Goal: Obtain resource: Download file/media

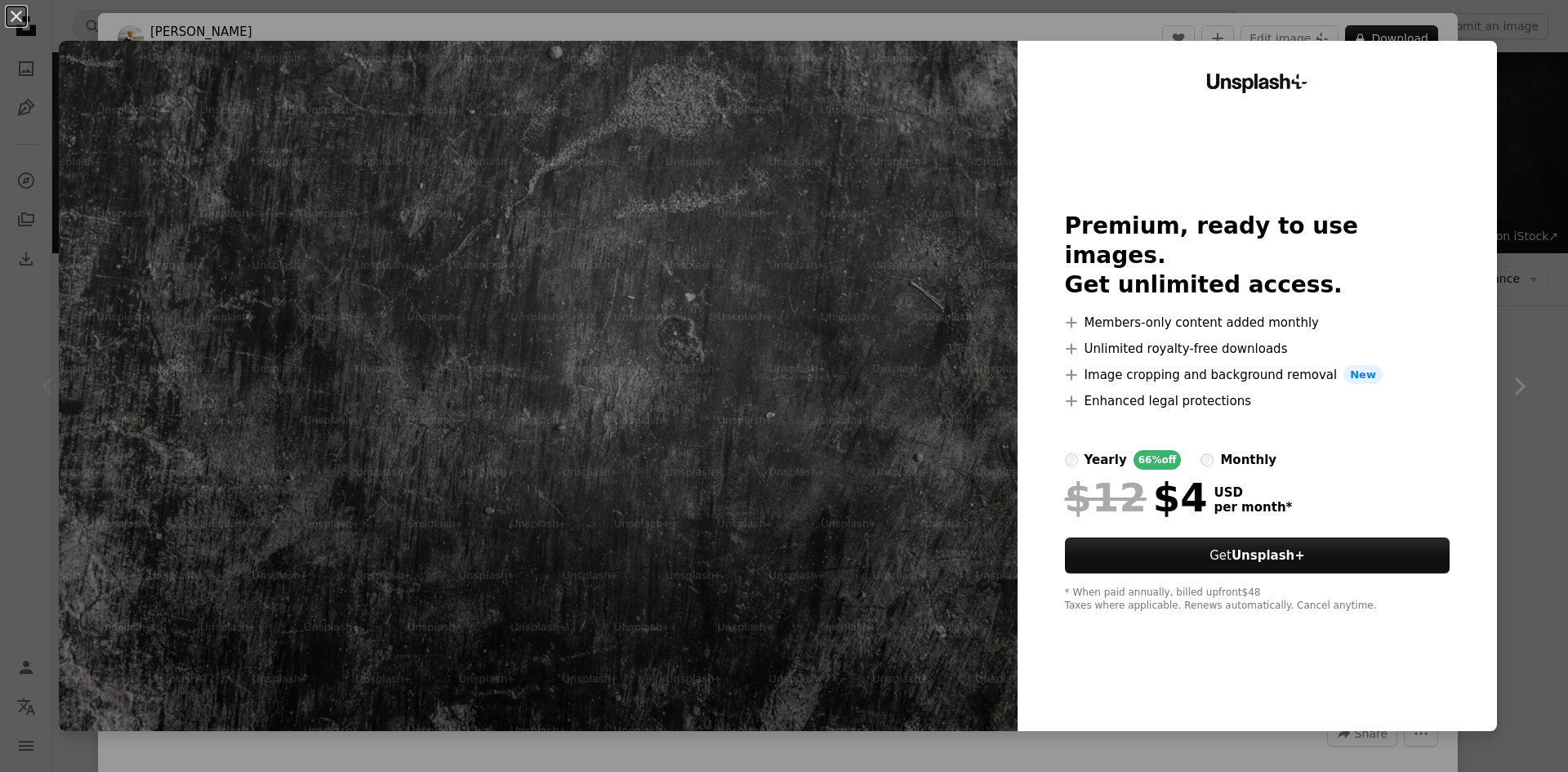
click at [1507, 157] on div "An X shape Unsplash+ Premium, ready to use images. Get unlimited access. A plus…" at bounding box center [784, 386] width 1568 height 772
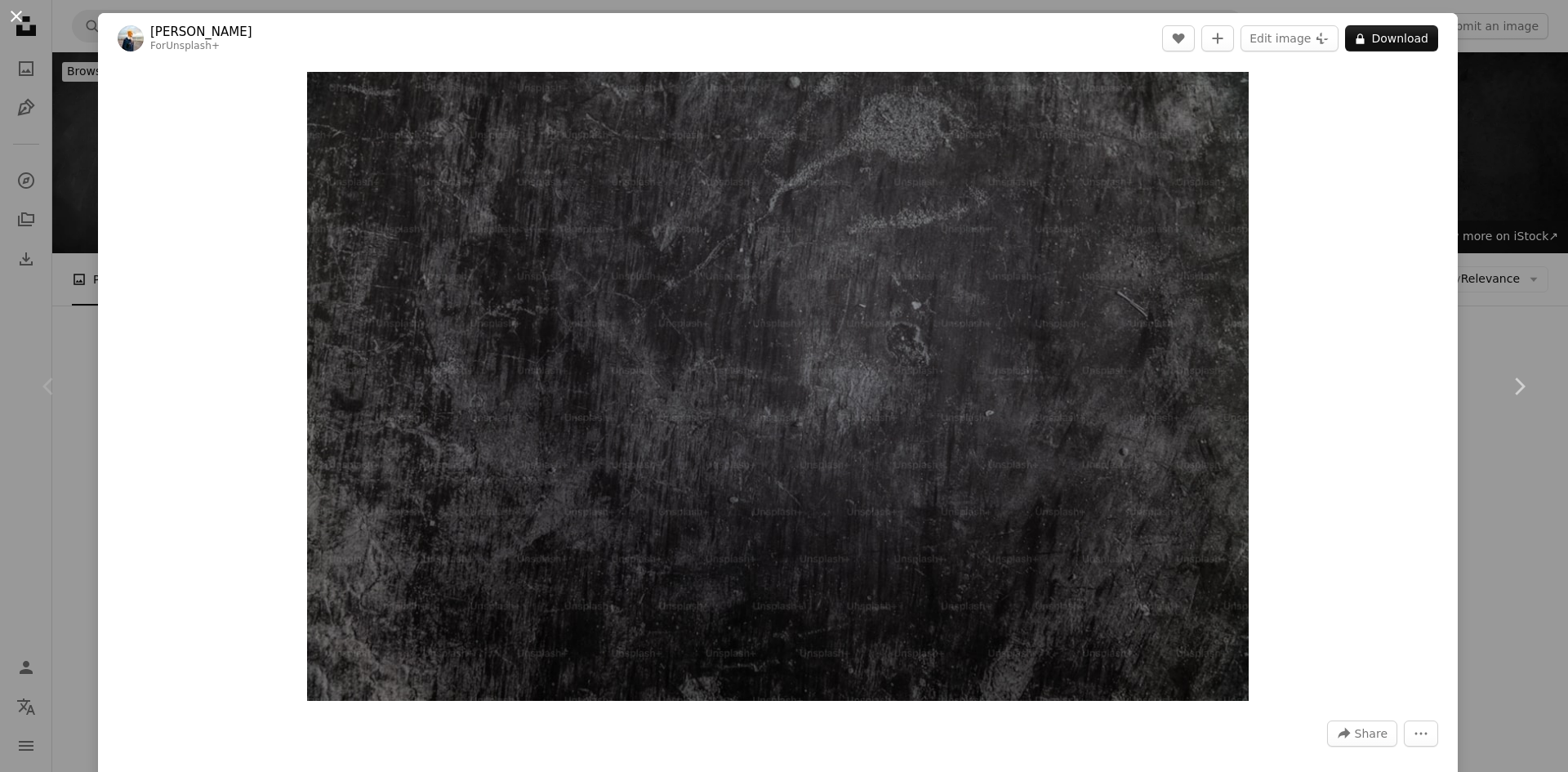
click at [13, 19] on button "An X shape" at bounding box center [16, 16] width 19 height 19
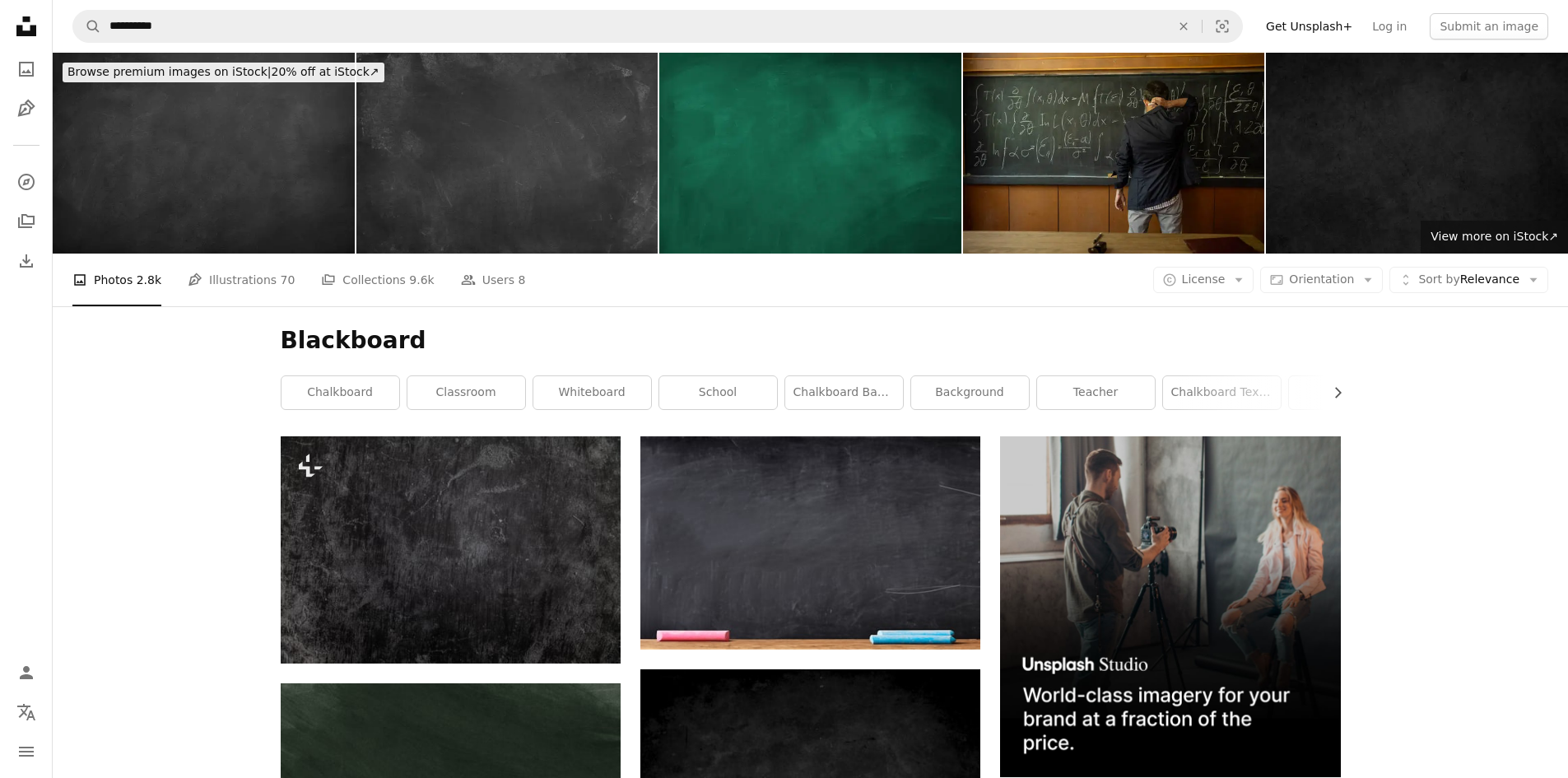
click at [254, 129] on img at bounding box center [204, 153] width 302 height 201
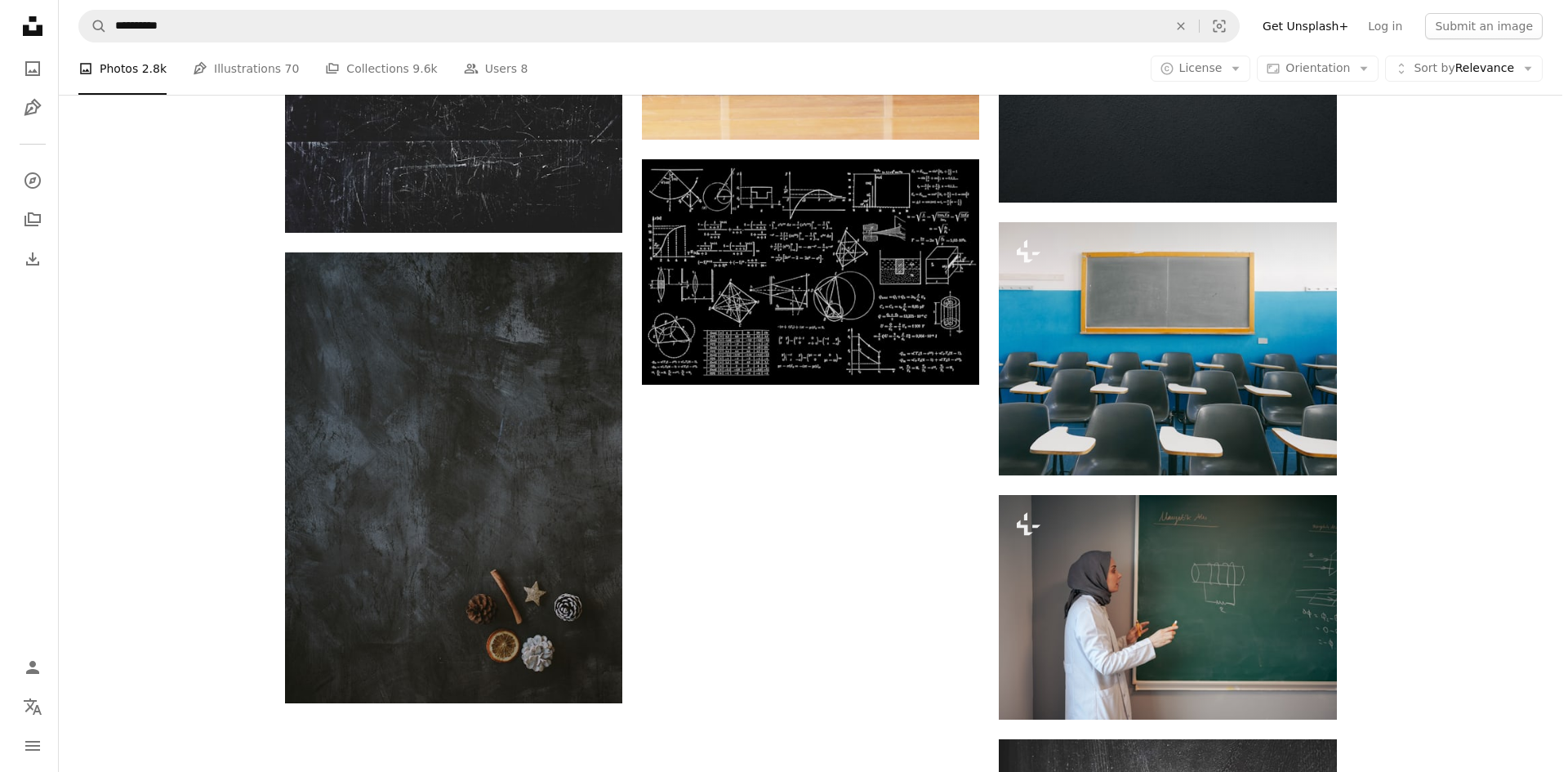
scroll to position [1878, 0]
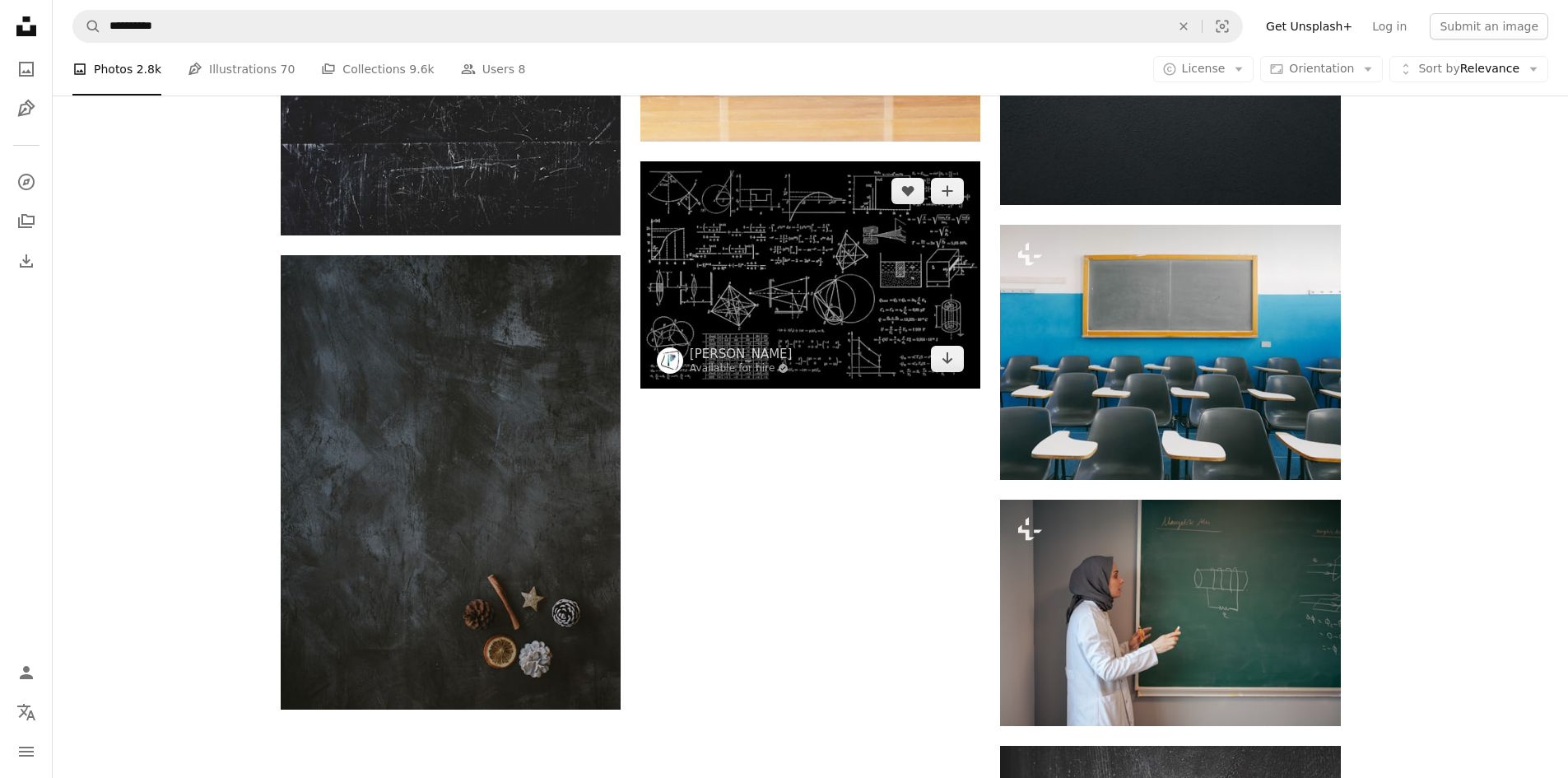
click at [815, 308] on img at bounding box center [810, 274] width 340 height 227
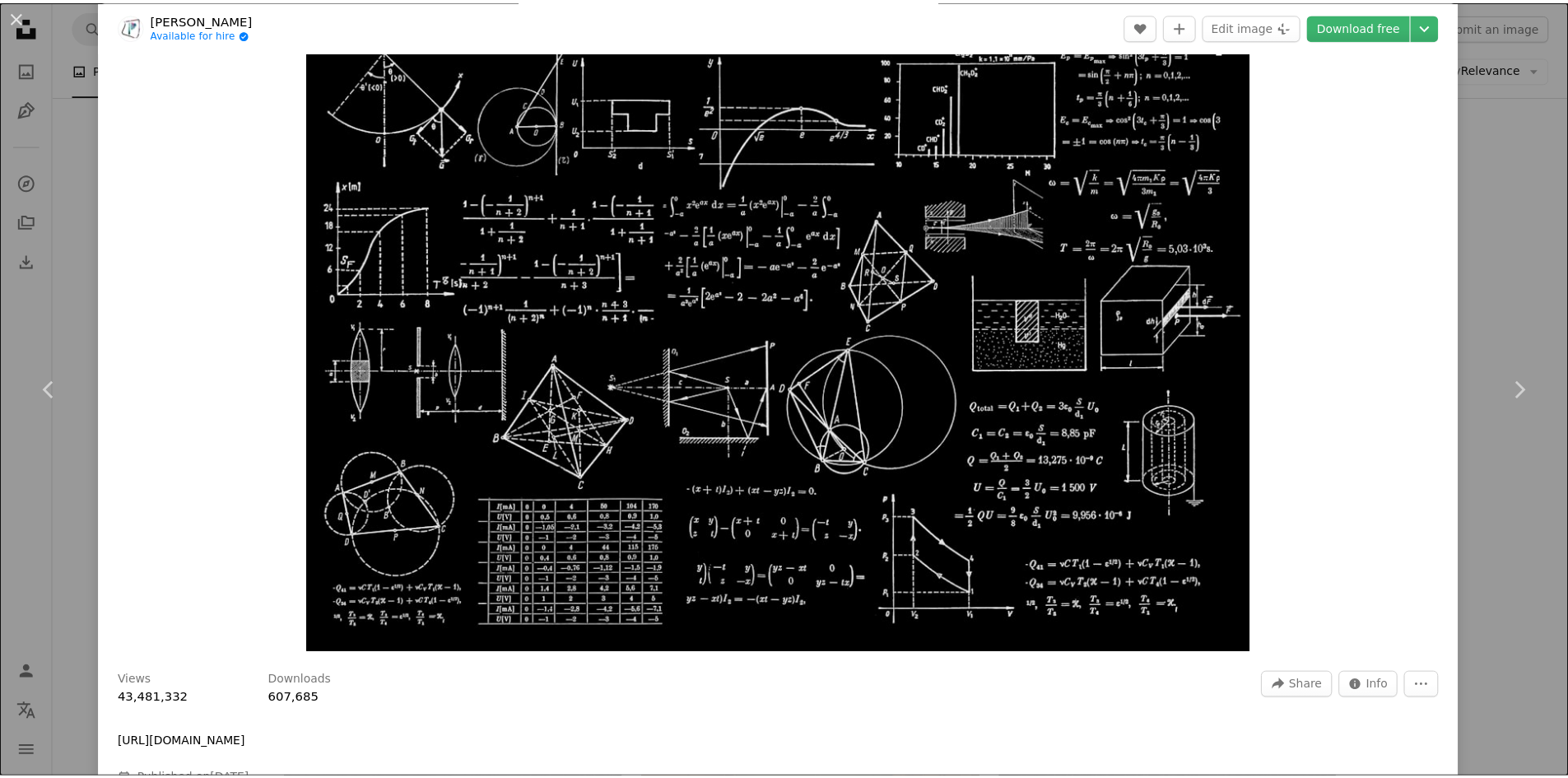
scroll to position [82, 0]
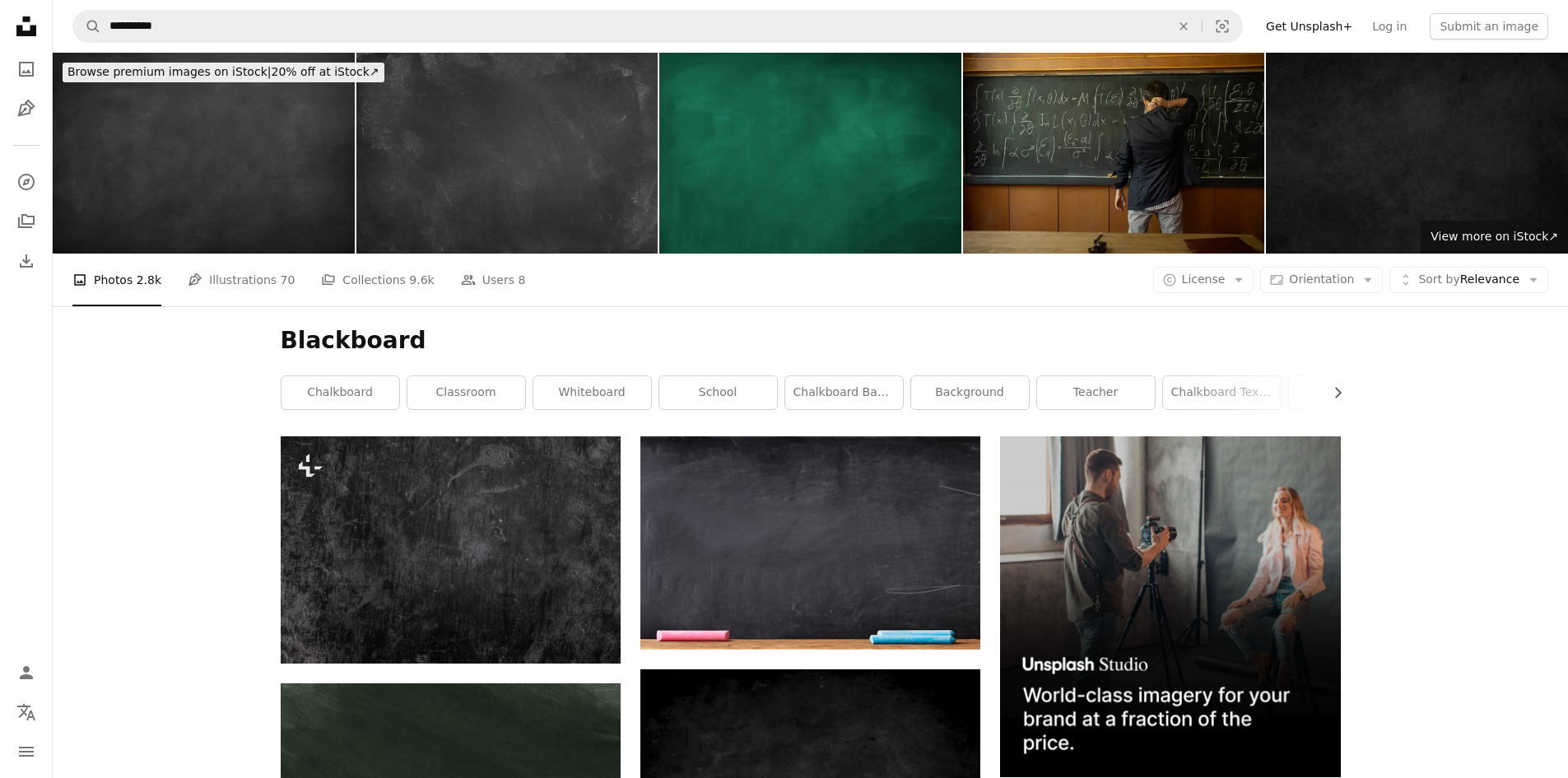
click at [259, 182] on img at bounding box center [204, 153] width 302 height 201
